Goal: Navigation & Orientation: Find specific page/section

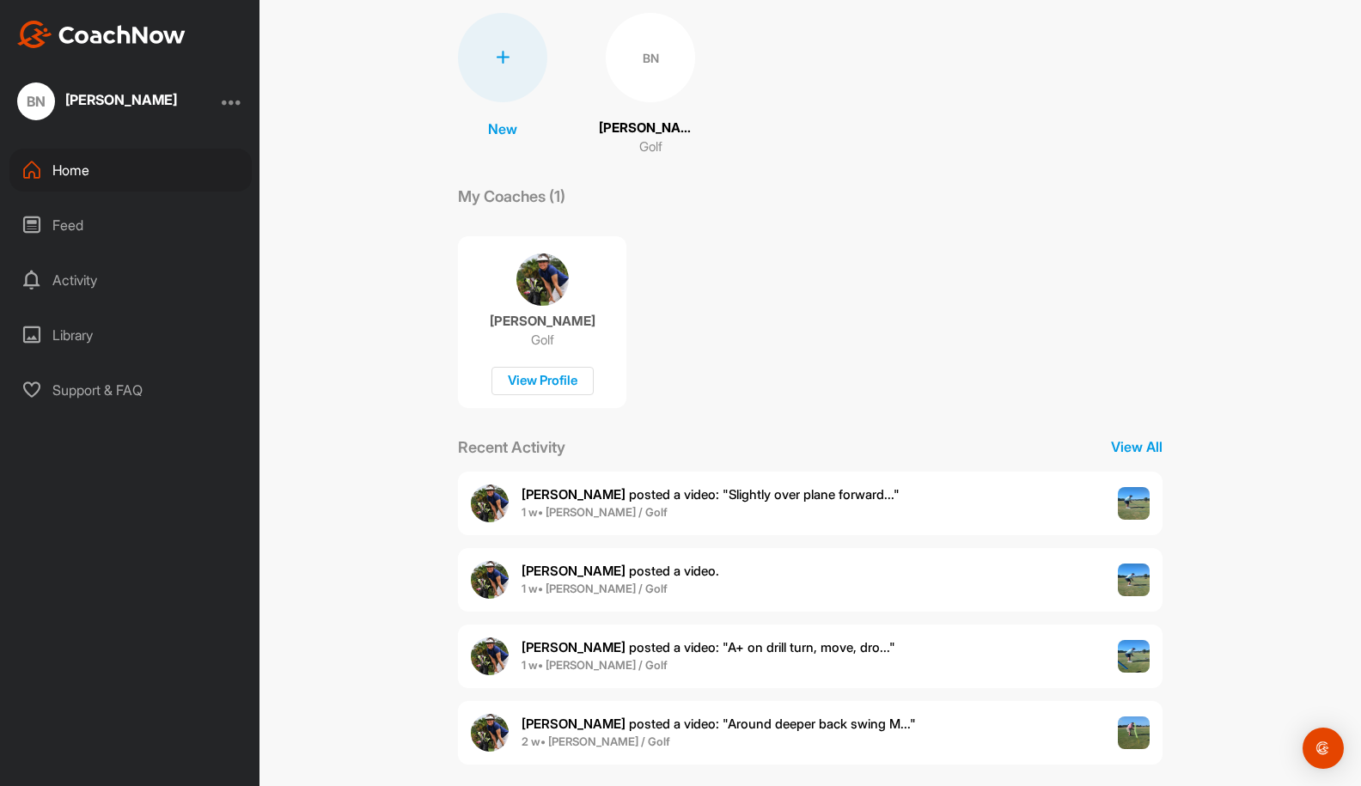
scroll to position [141, 0]
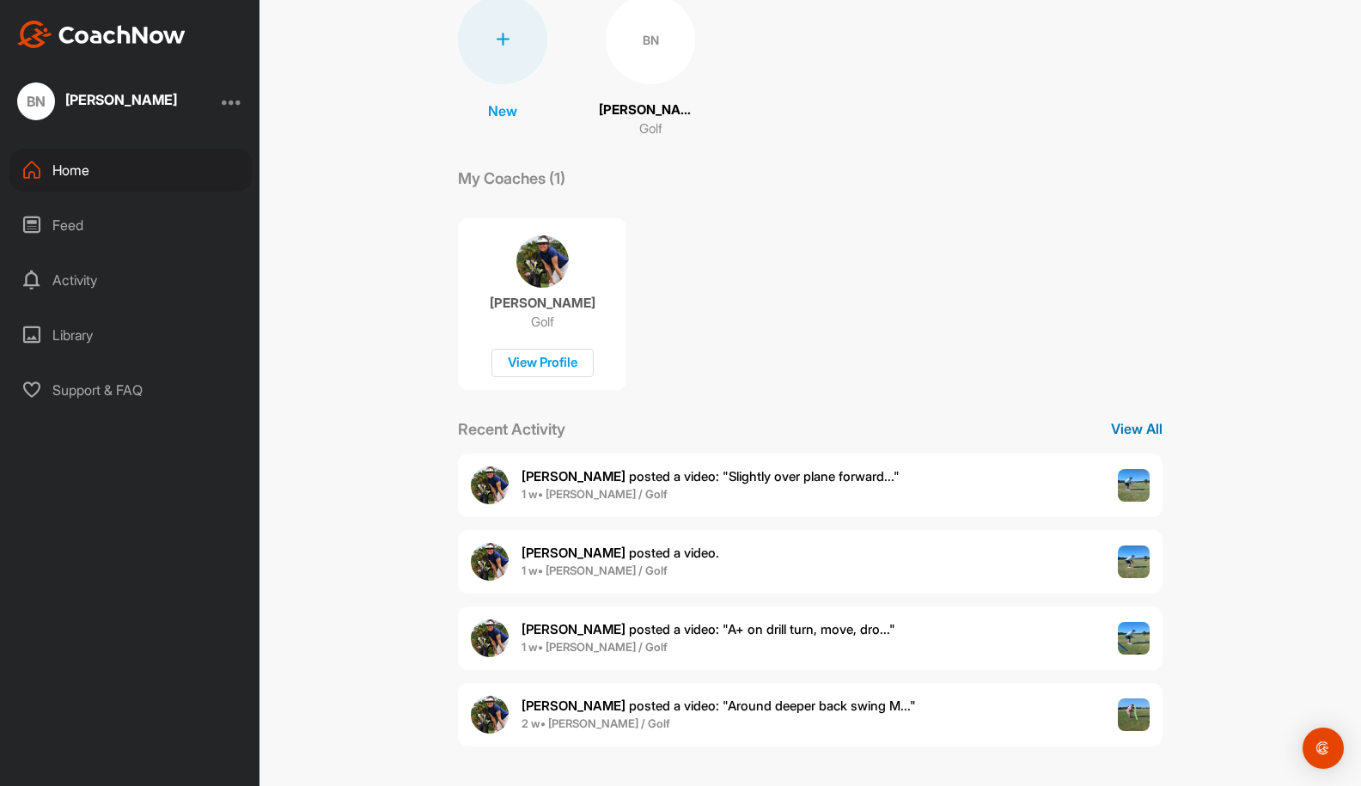
click at [1125, 427] on p "View All" at bounding box center [1137, 428] width 52 height 21
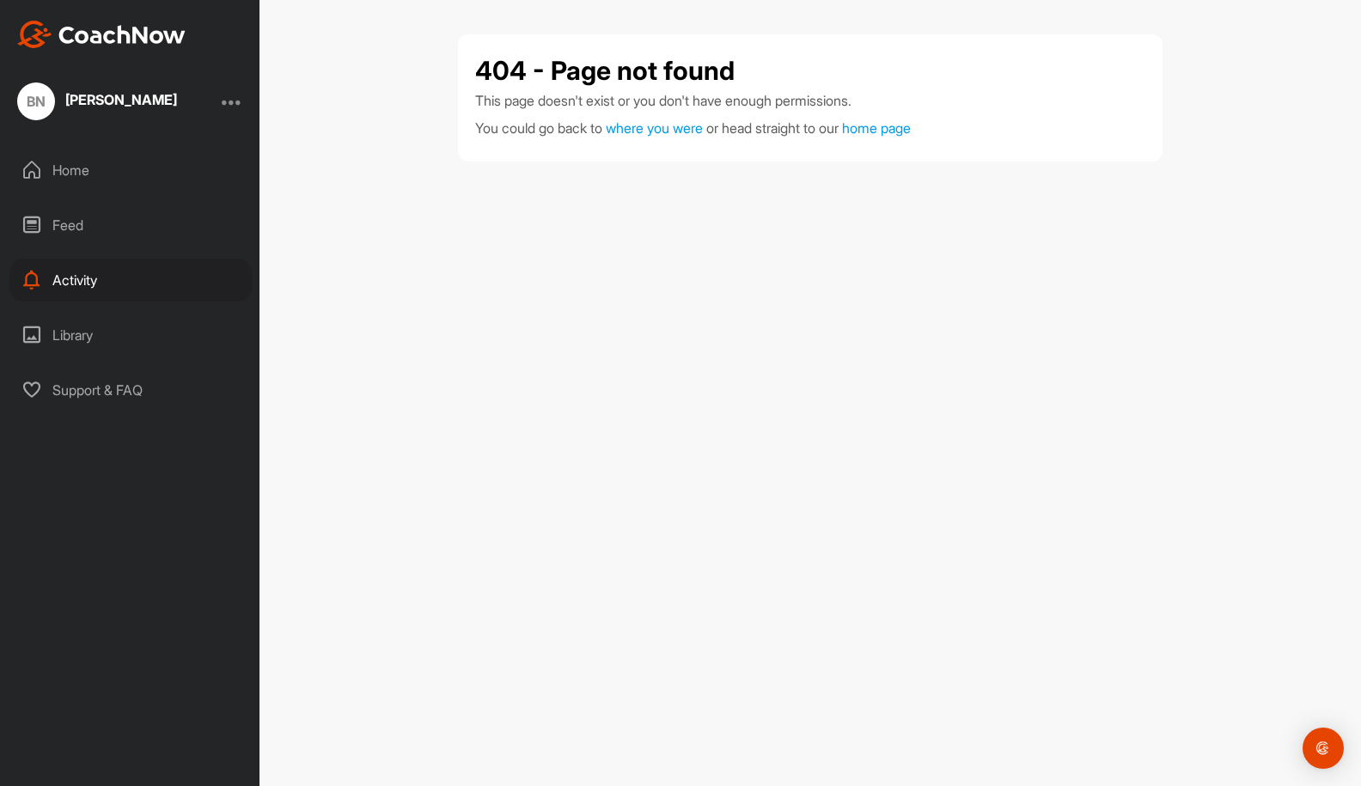
click at [71, 284] on div "Activity" at bounding box center [130, 280] width 242 height 43
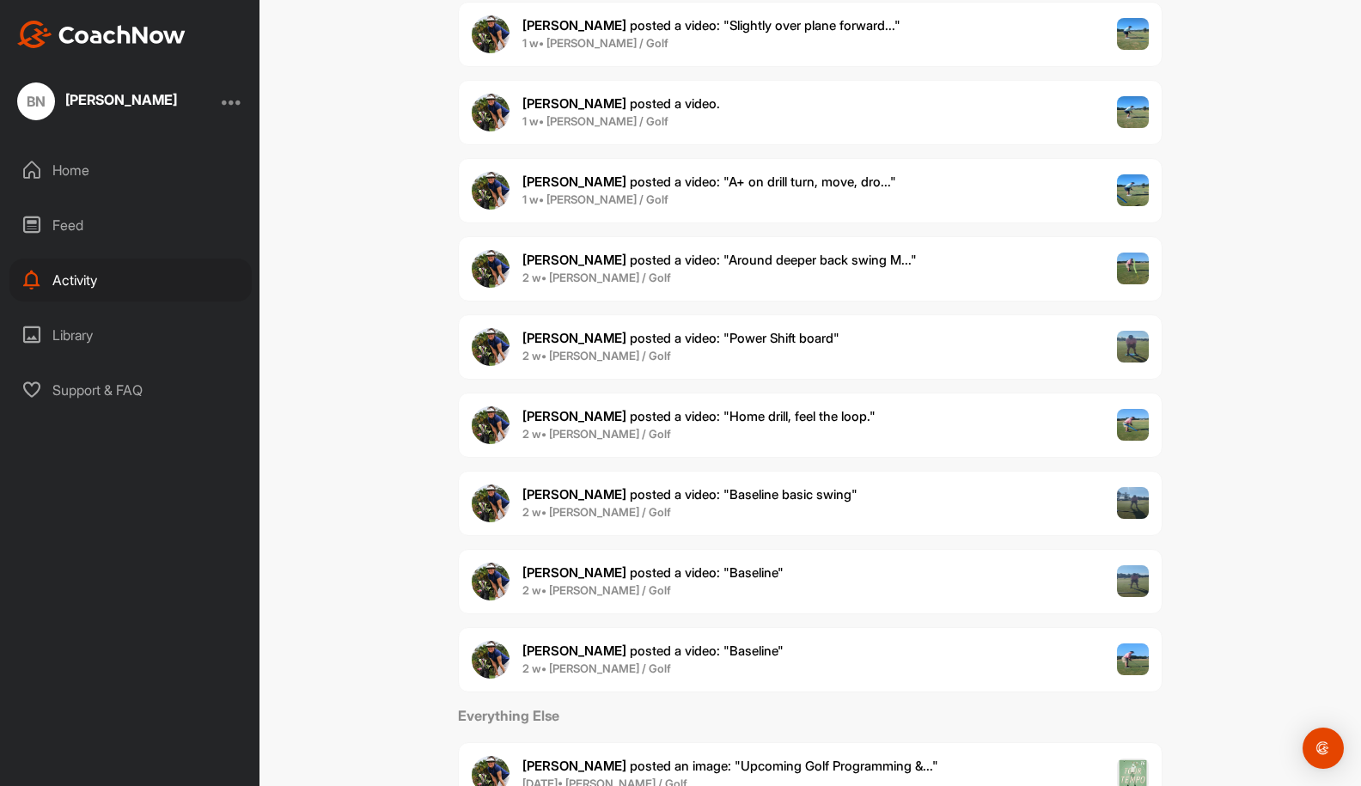
scroll to position [309, 0]
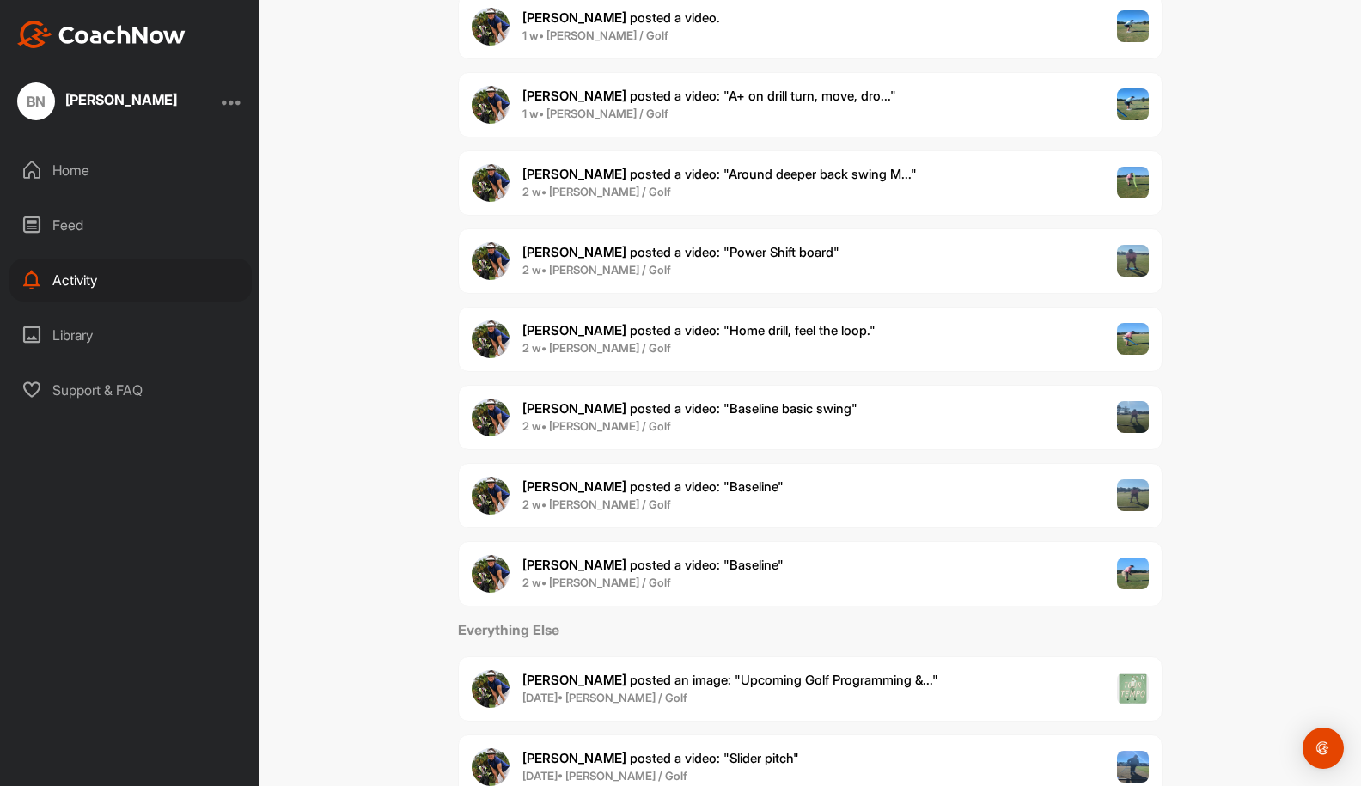
click at [1130, 339] on img at bounding box center [1133, 339] width 33 height 33
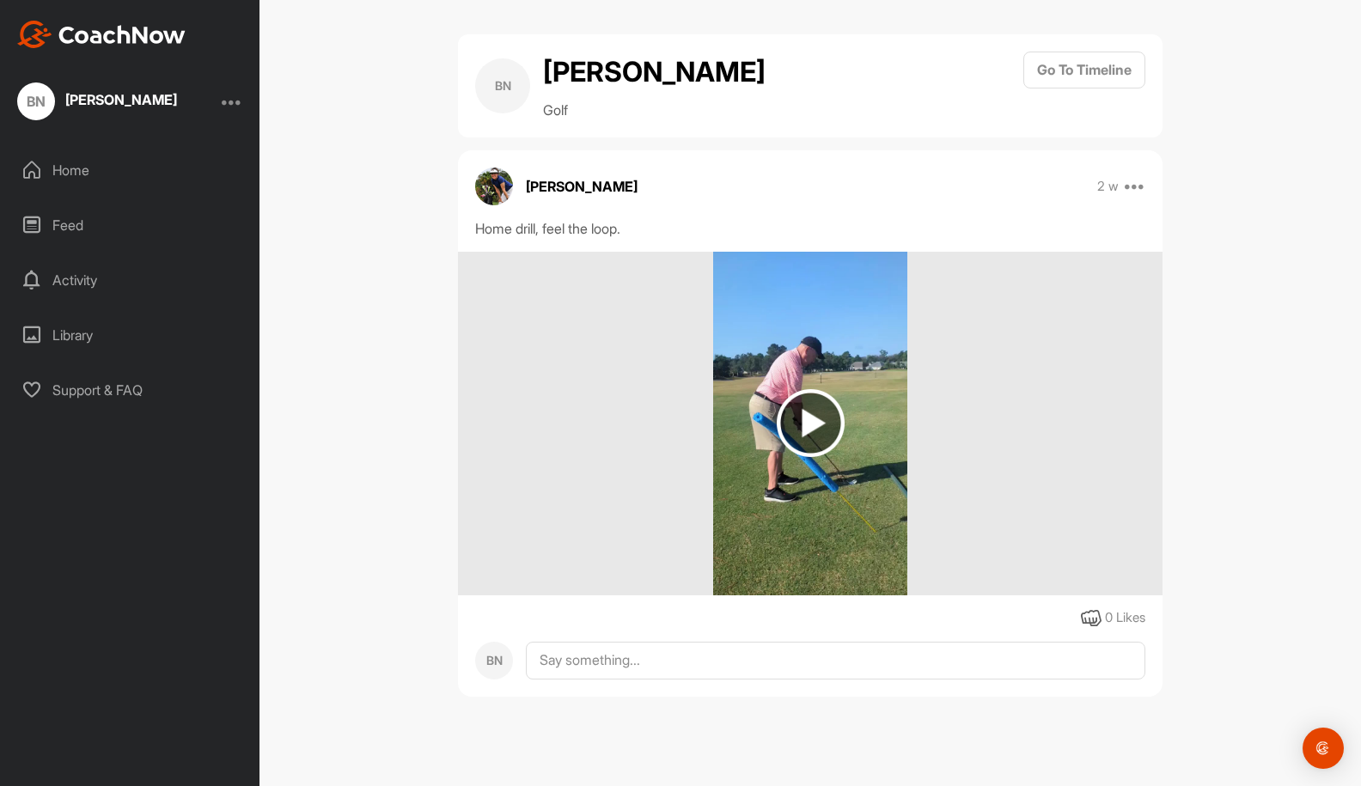
click at [822, 424] on img at bounding box center [811, 423] width 68 height 68
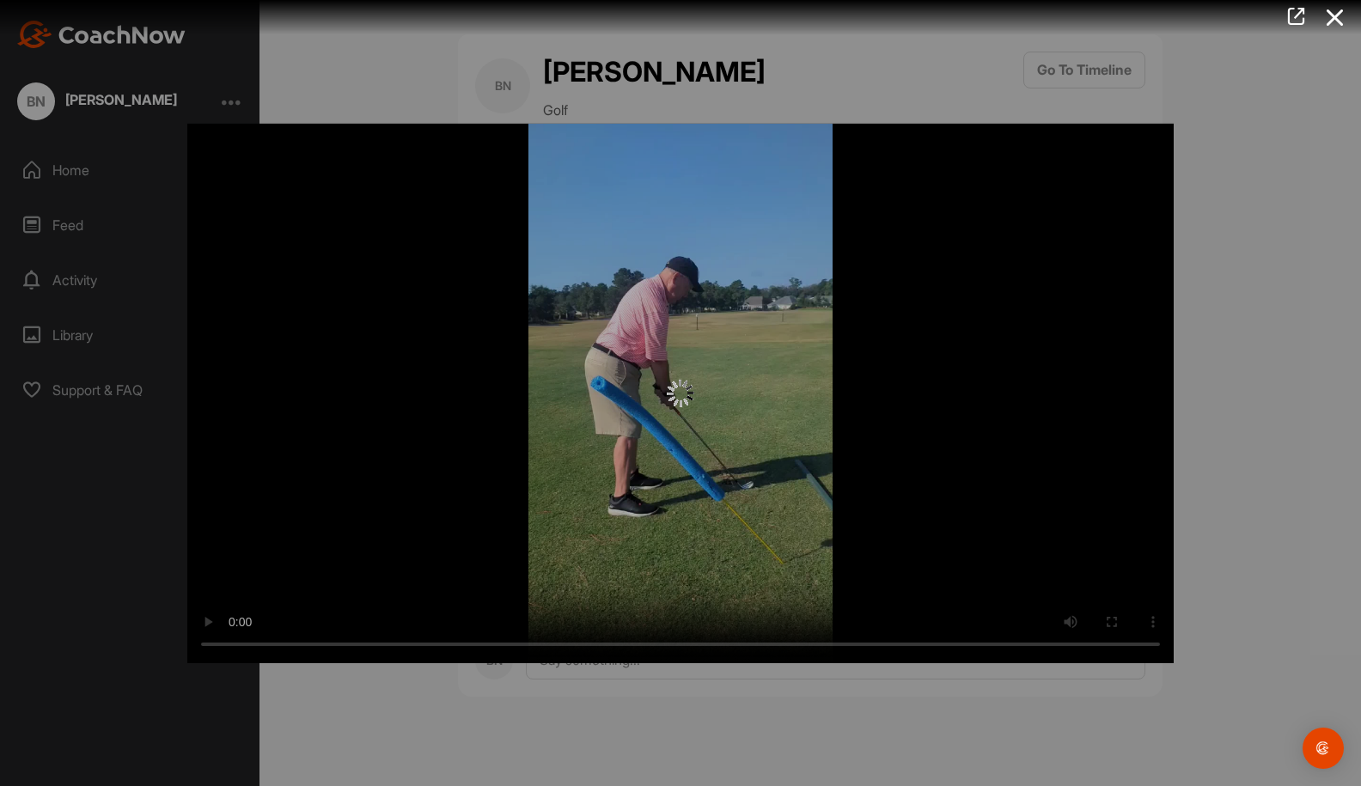
click at [204, 646] on div at bounding box center [680, 393] width 986 height 540
drag, startPoint x: 235, startPoint y: 646, endPoint x: 320, endPoint y: 644, distance: 85.9
click at [320, 644] on div at bounding box center [680, 393] width 986 height 540
click at [1338, 22] on icon at bounding box center [1335, 18] width 40 height 32
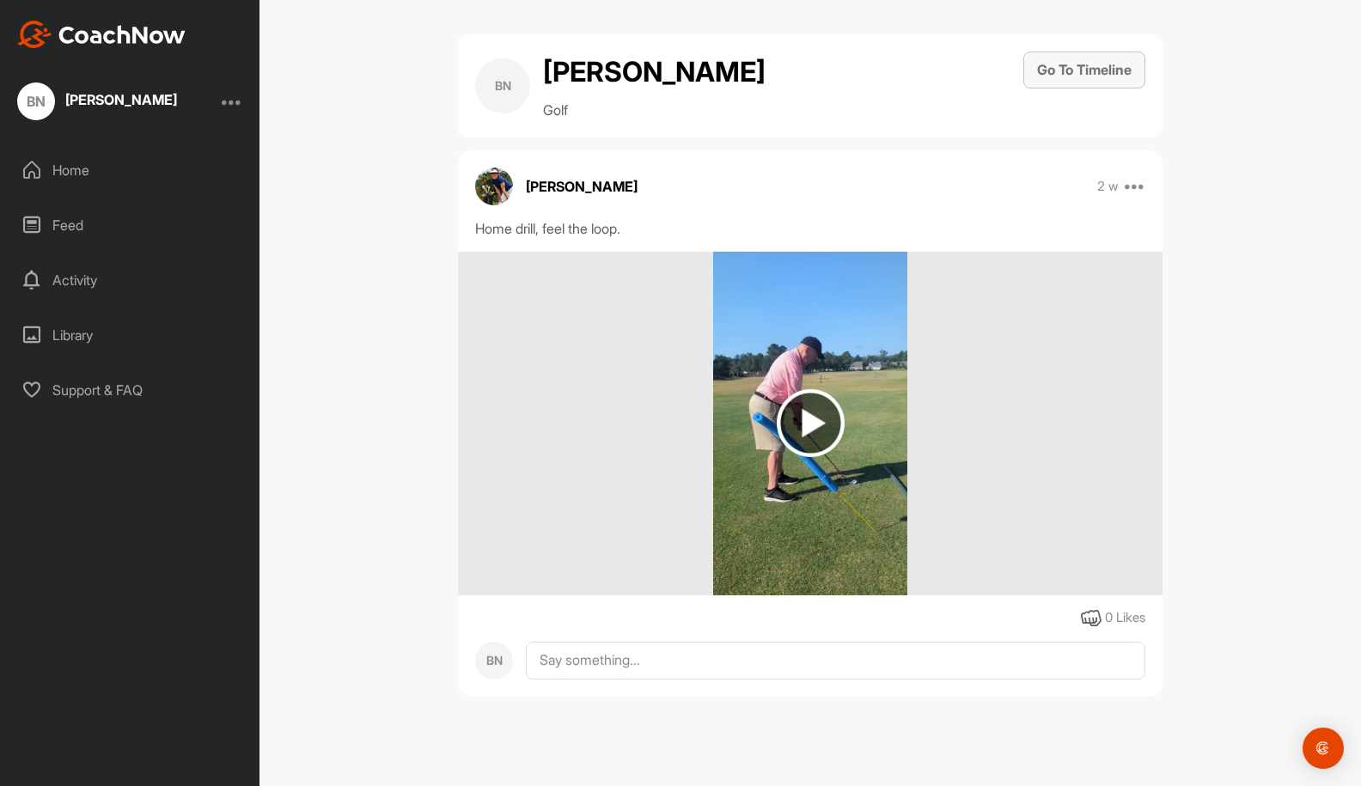
click at [1083, 76] on button "Go To Timeline" at bounding box center [1084, 70] width 122 height 37
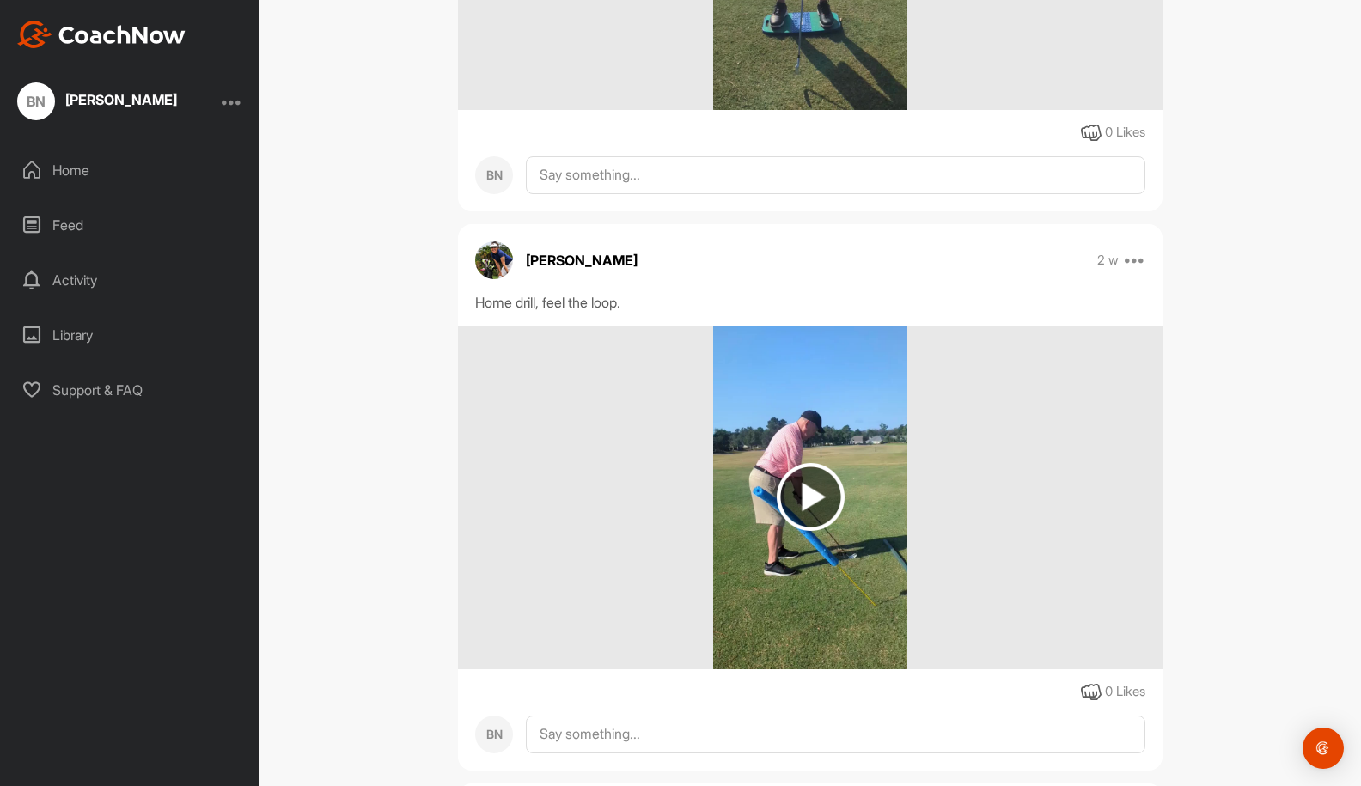
scroll to position [3093, 0]
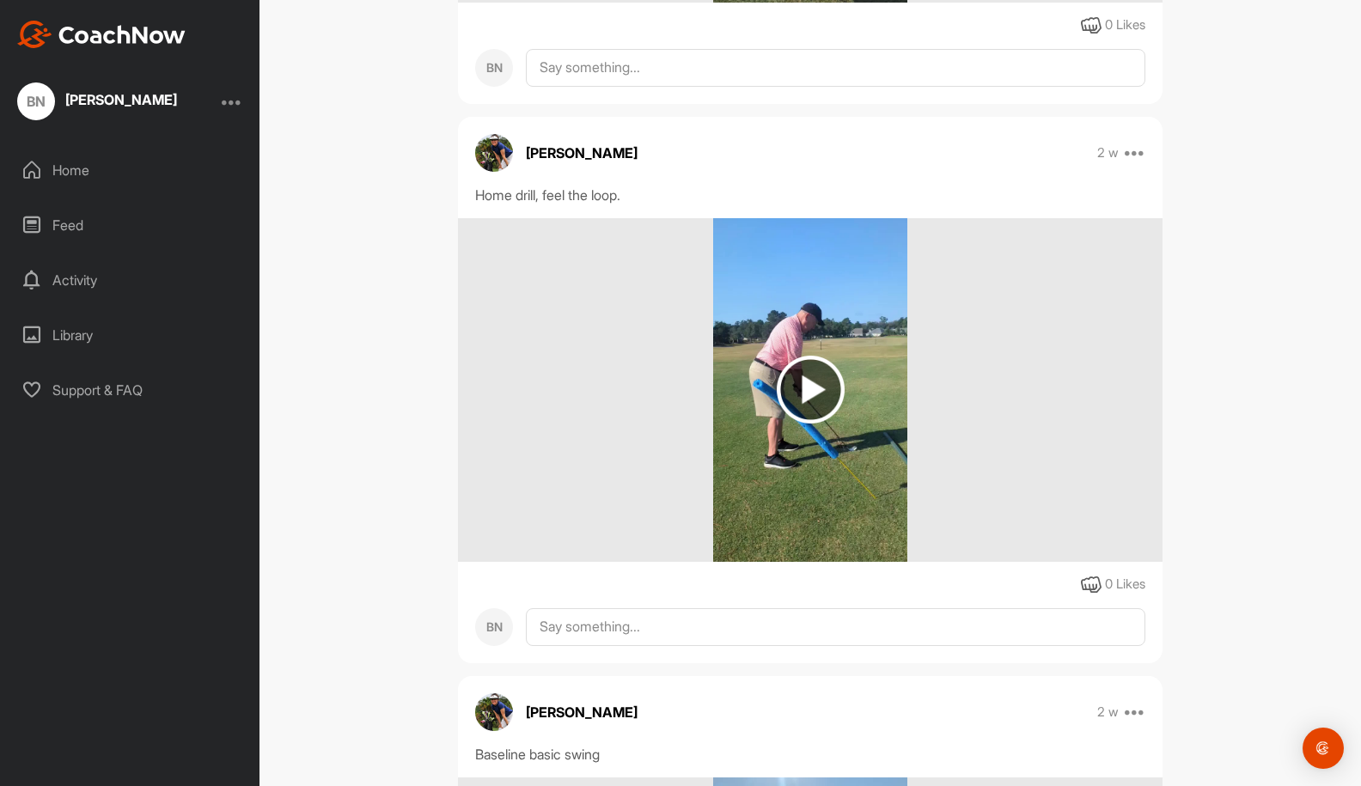
click at [802, 386] on img at bounding box center [811, 390] width 68 height 68
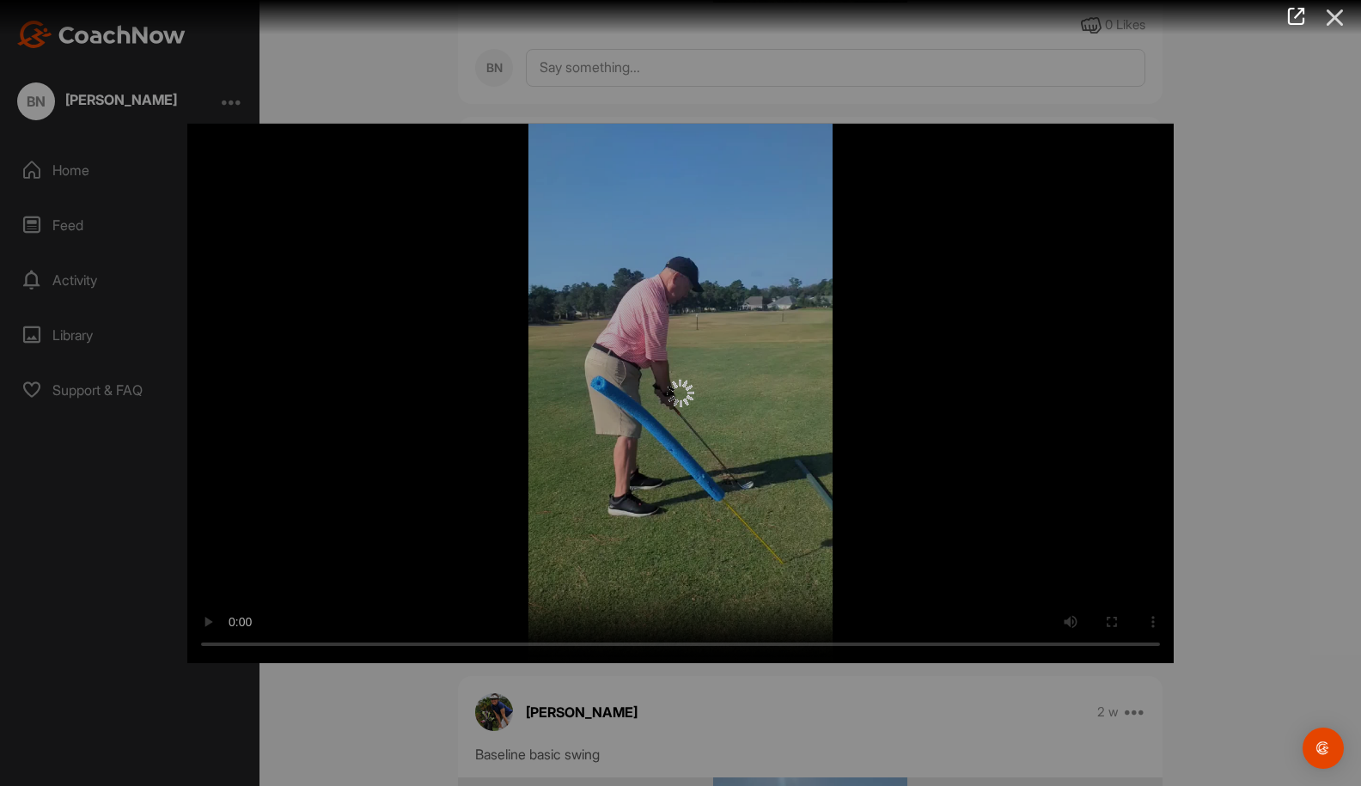
click at [1341, 18] on icon at bounding box center [1335, 18] width 40 height 32
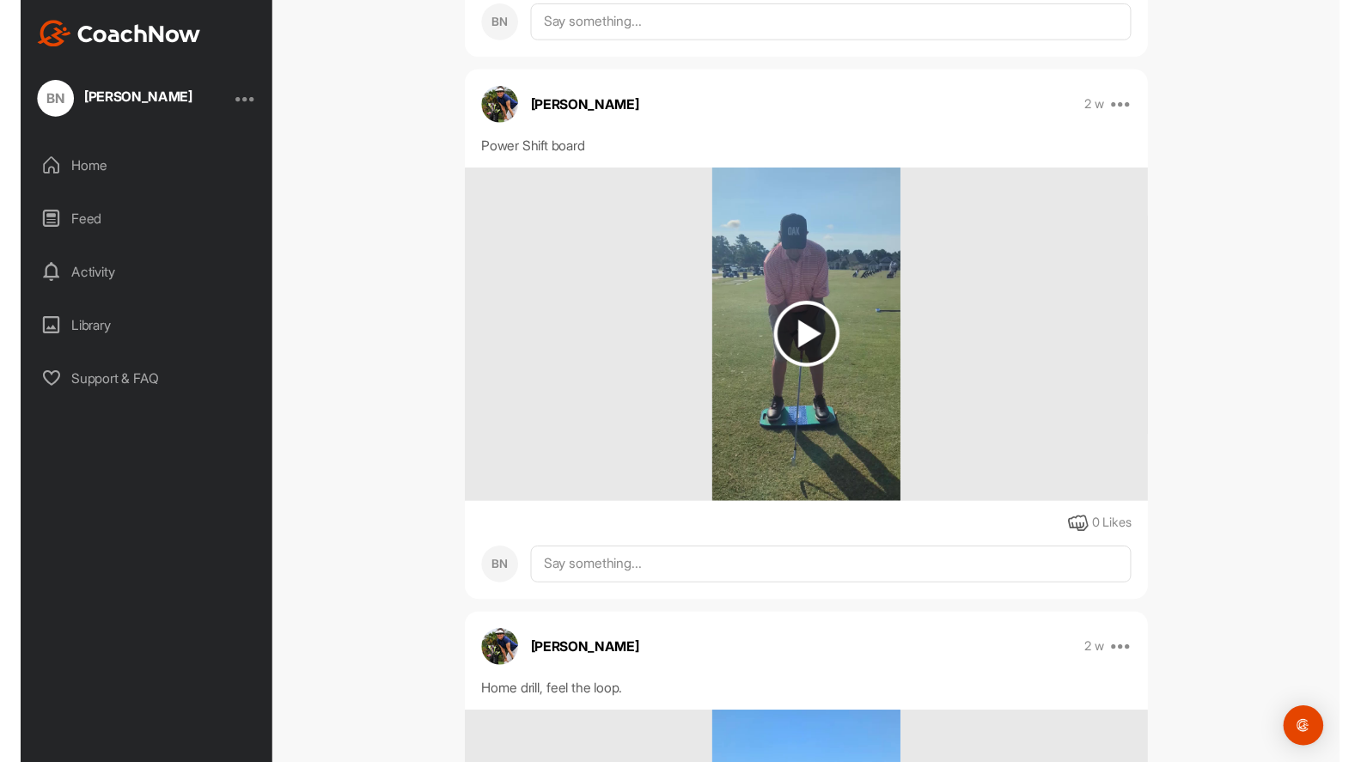
scroll to position [2578, 0]
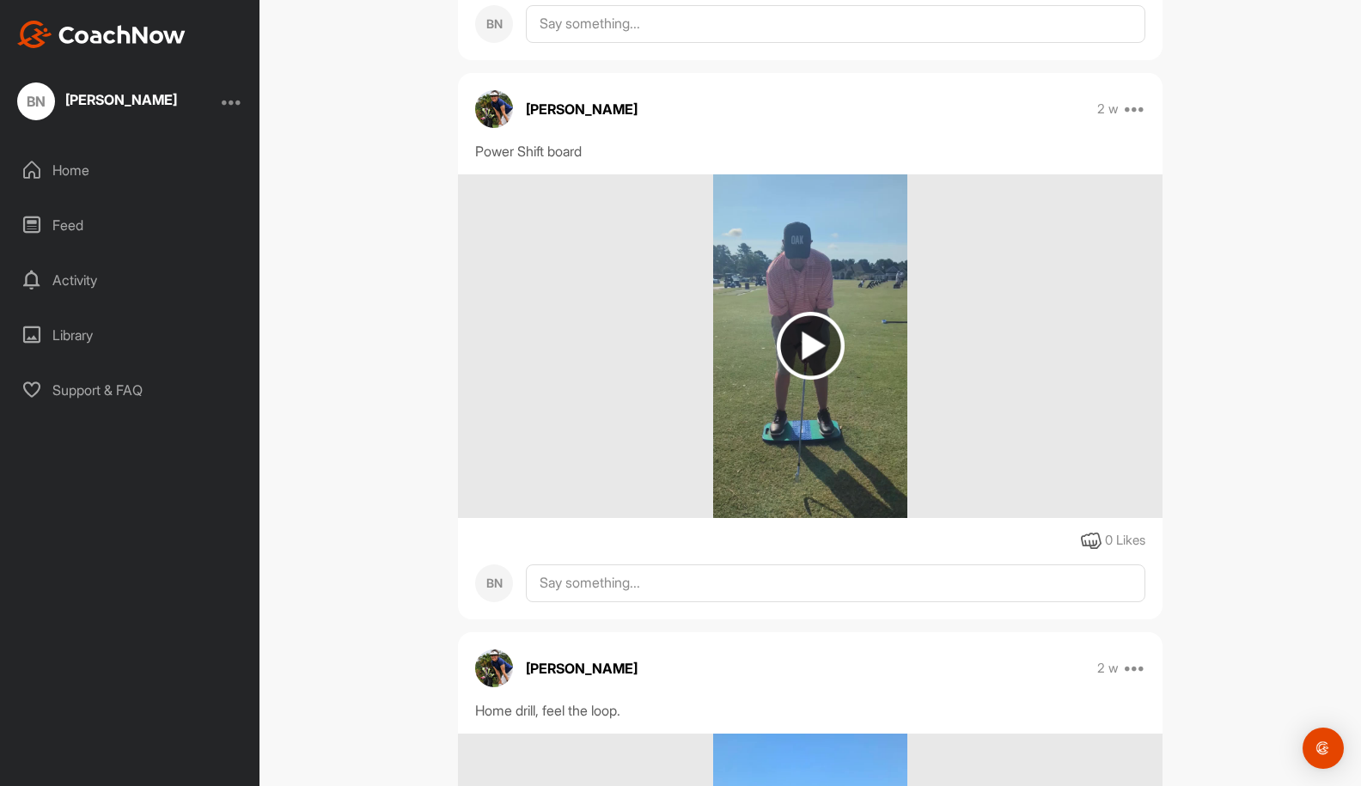
click at [812, 345] on img at bounding box center [811, 346] width 68 height 68
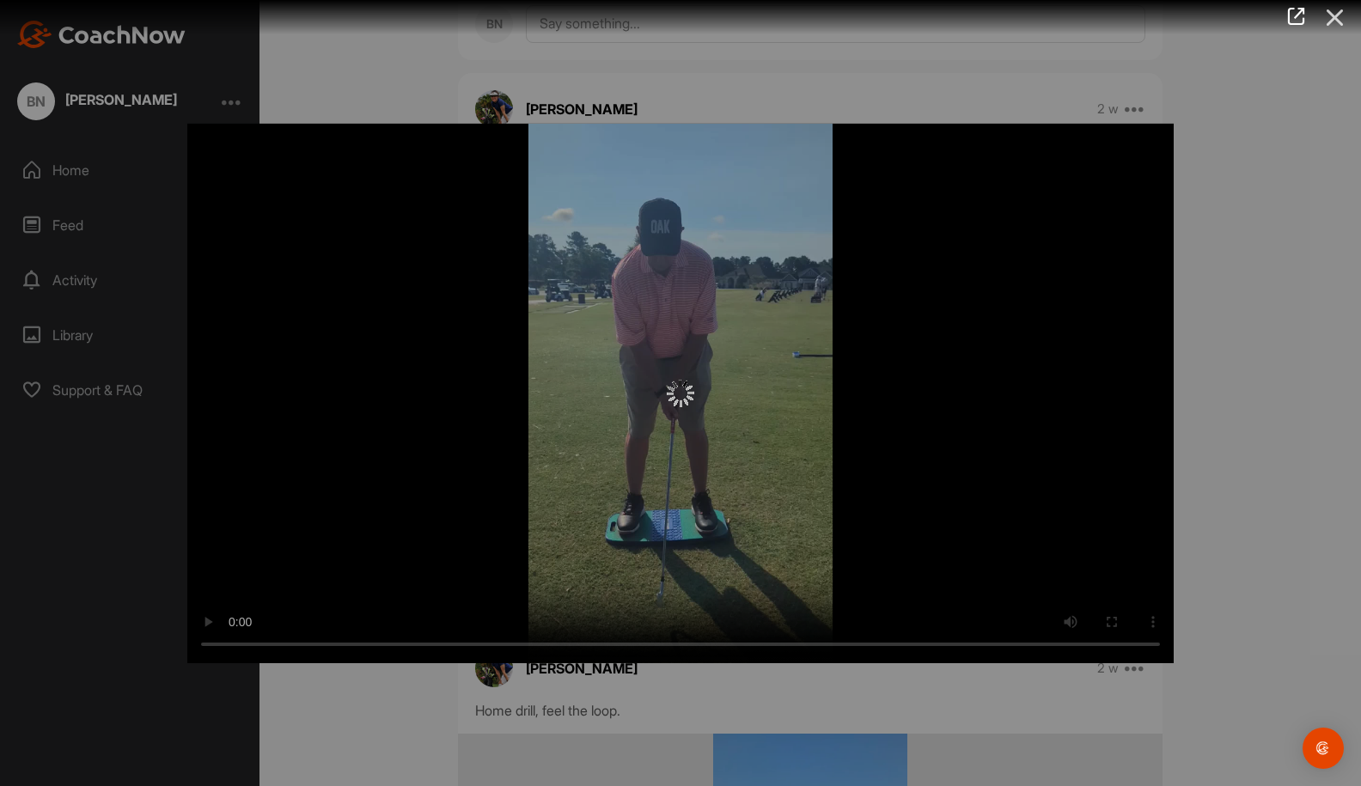
click at [1332, 15] on icon at bounding box center [1335, 18] width 40 height 32
